Goal: Find specific page/section: Find specific page/section

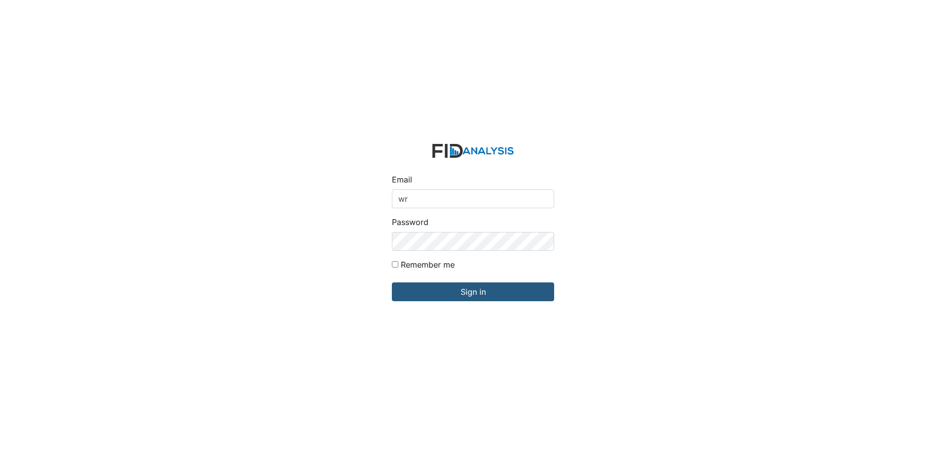
type input "[EMAIL_ADDRESS][DOMAIN_NAME]"
click at [367, 242] on div "Email wraynor@lifeincorporated.com Password Remember me Sign in" at bounding box center [473, 228] width 946 height 457
click at [392, 283] on input "Sign in" at bounding box center [473, 292] width 162 height 19
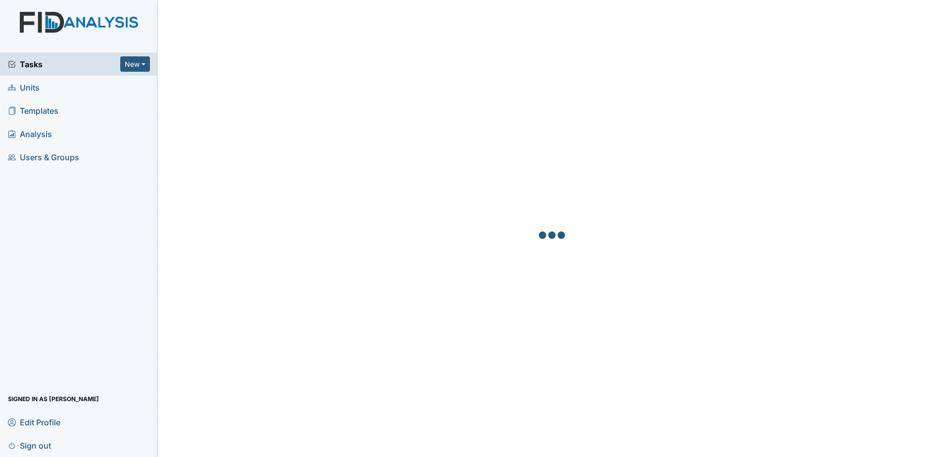
click at [36, 94] on span "Units" at bounding box center [24, 87] width 32 height 15
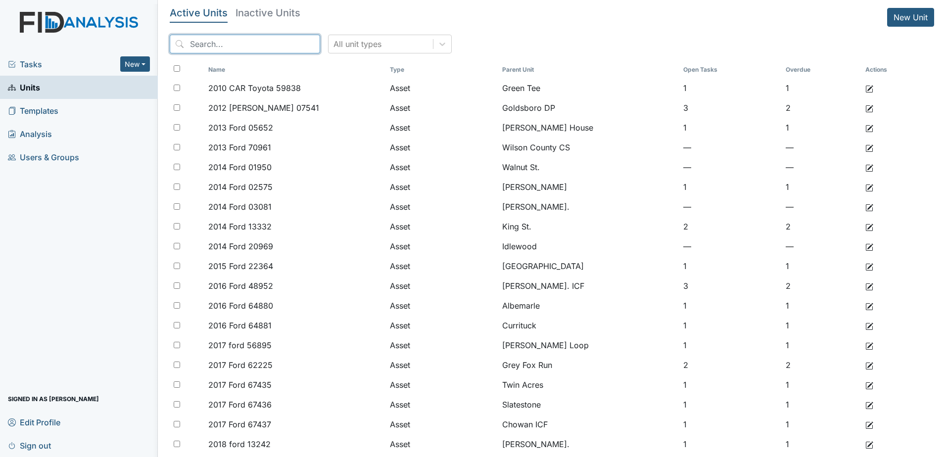
click at [246, 49] on input "search" at bounding box center [245, 44] width 150 height 19
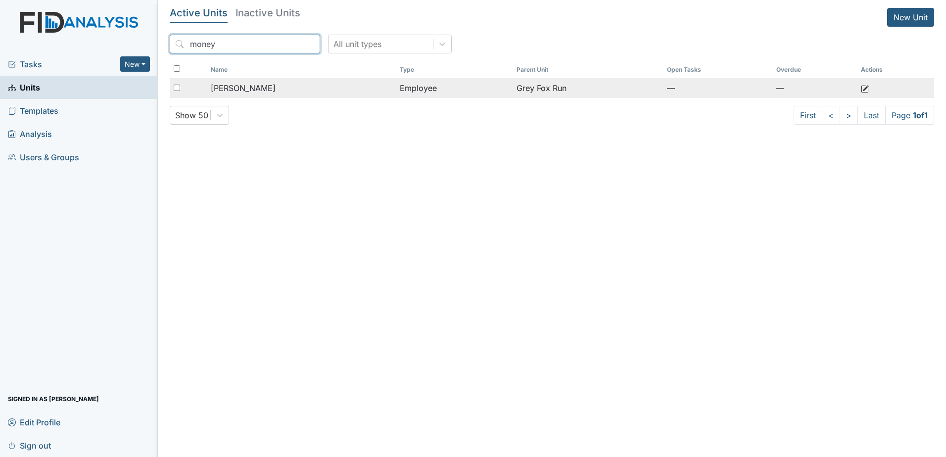
type input "money"
click at [273, 90] on span "Moneymaker, Nicole" at bounding box center [243, 88] width 65 height 12
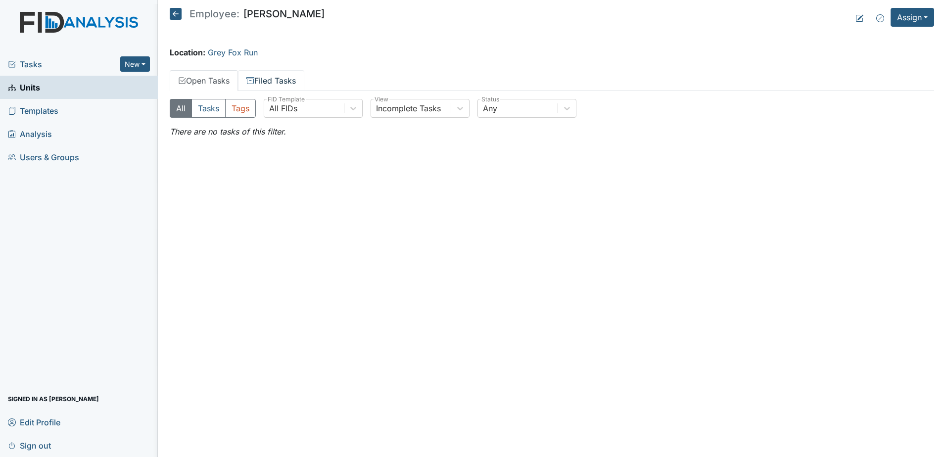
click at [292, 81] on link "Filed Tasks" at bounding box center [271, 80] width 66 height 21
click at [216, 83] on link "Open Tasks" at bounding box center [204, 80] width 68 height 21
click at [267, 84] on link "Filed Tasks" at bounding box center [271, 80] width 66 height 21
click at [220, 82] on link "Open Tasks" at bounding box center [204, 80] width 68 height 21
click at [177, 13] on icon at bounding box center [176, 14] width 12 height 12
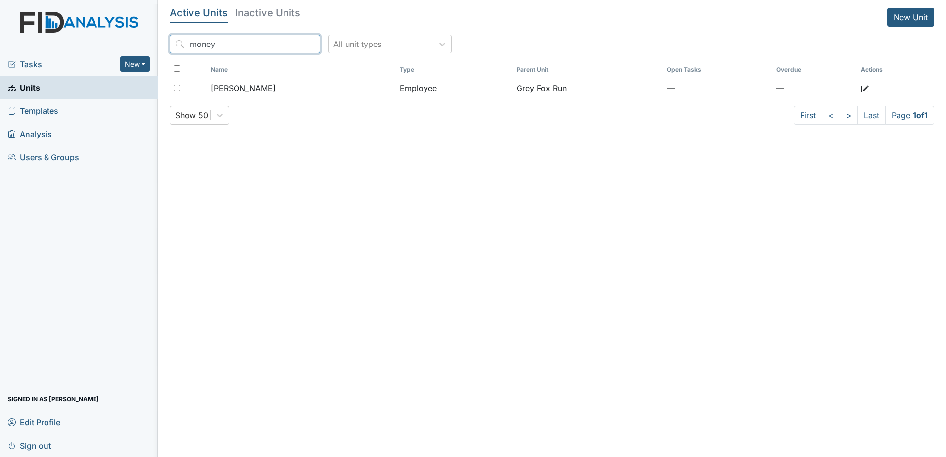
click at [221, 43] on input "money" at bounding box center [245, 44] width 150 height 19
drag, startPoint x: 221, startPoint y: 43, endPoint x: 158, endPoint y: 54, distance: 64.0
click at [158, 54] on main "Active Units Inactive Units New Unit money All unit types Name Type Parent Unit…" at bounding box center [552, 228] width 788 height 457
type input "lee"
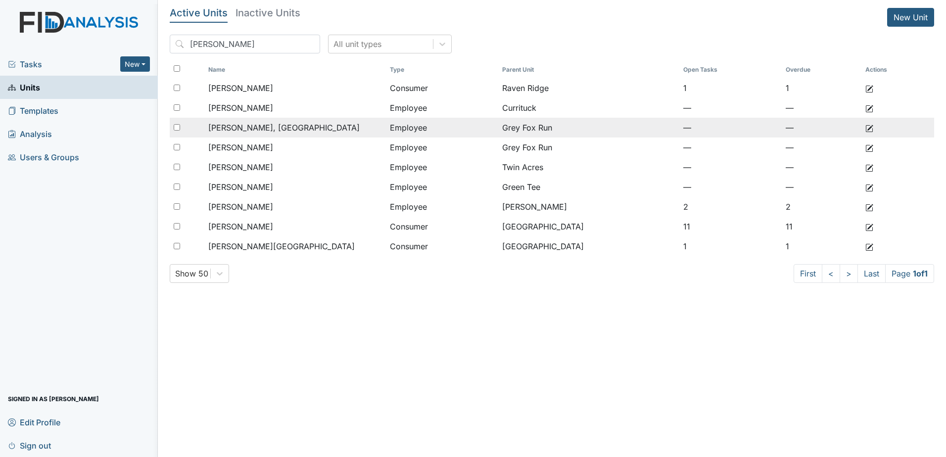
click at [234, 125] on span "Lee, India" at bounding box center [283, 128] width 151 height 12
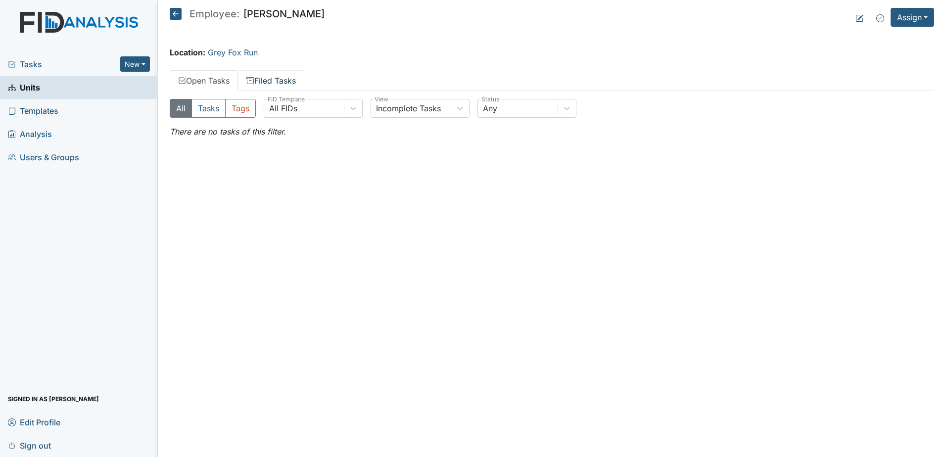
click at [276, 79] on link "Filed Tasks" at bounding box center [271, 80] width 66 height 21
